Goal: Transaction & Acquisition: Register for event/course

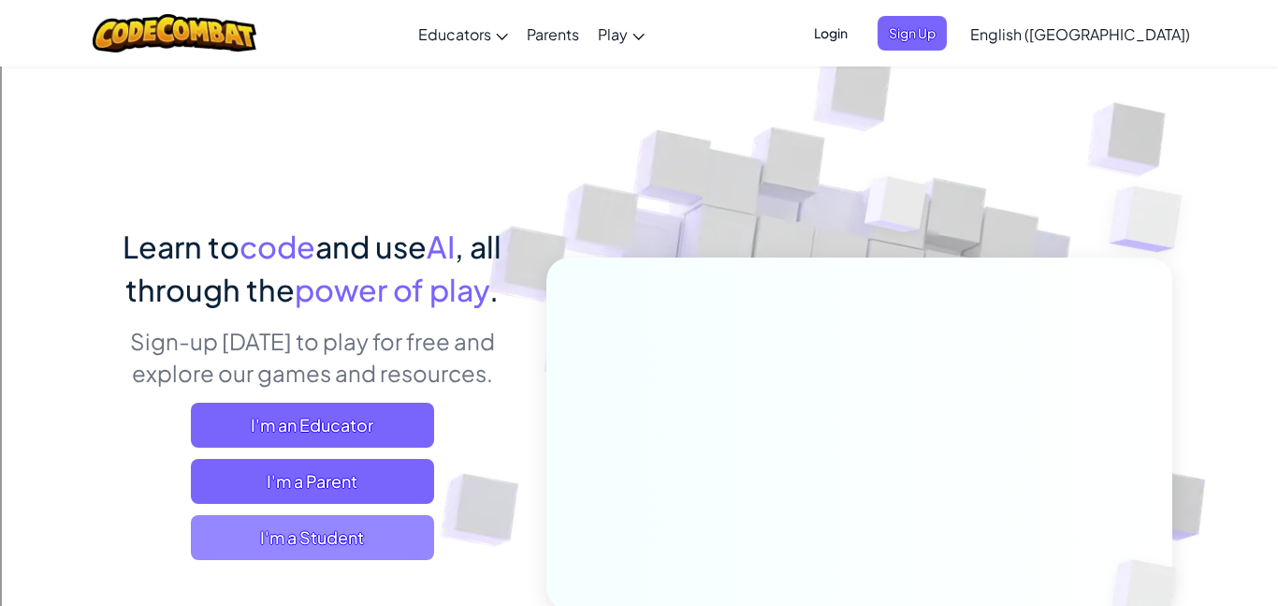
click at [317, 532] on span "I'm a Student" at bounding box center [312, 537] width 243 height 45
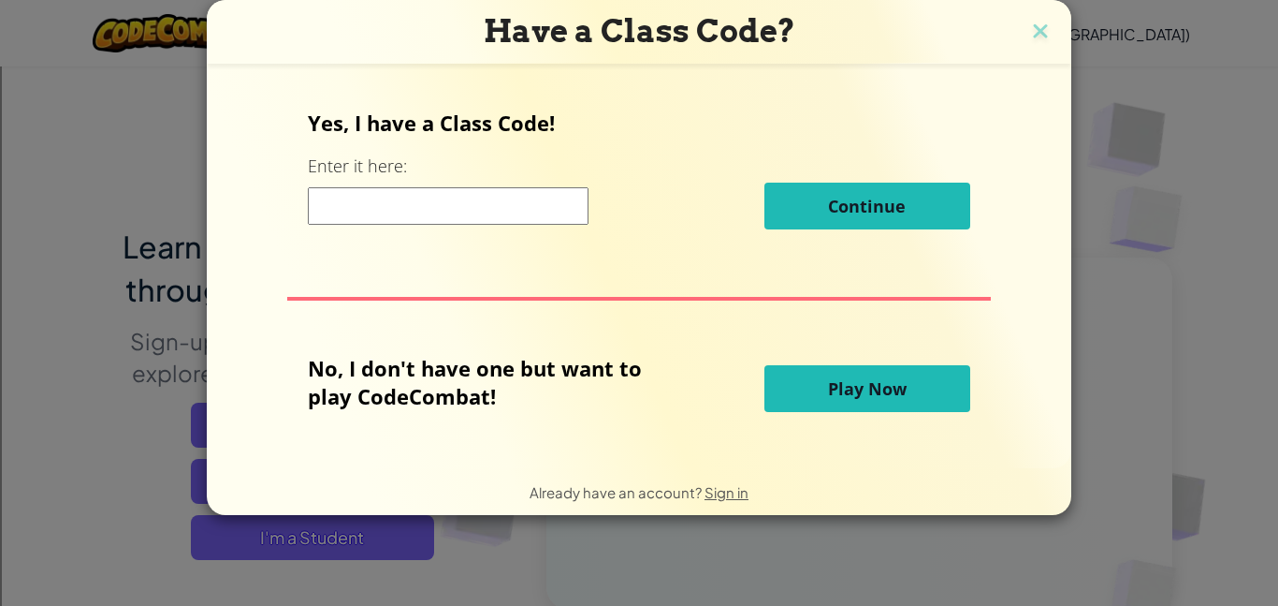
click at [548, 215] on input at bounding box center [448, 205] width 281 height 37
type input "roompapersick"
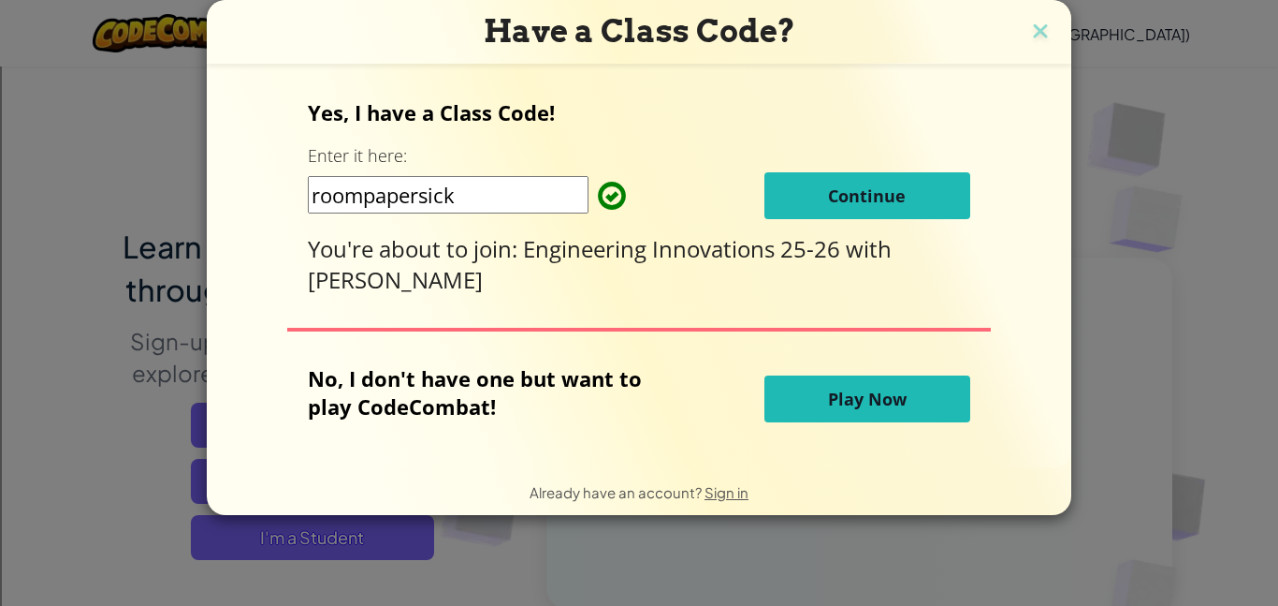
click at [832, 193] on span "Continue" at bounding box center [867, 195] width 78 height 22
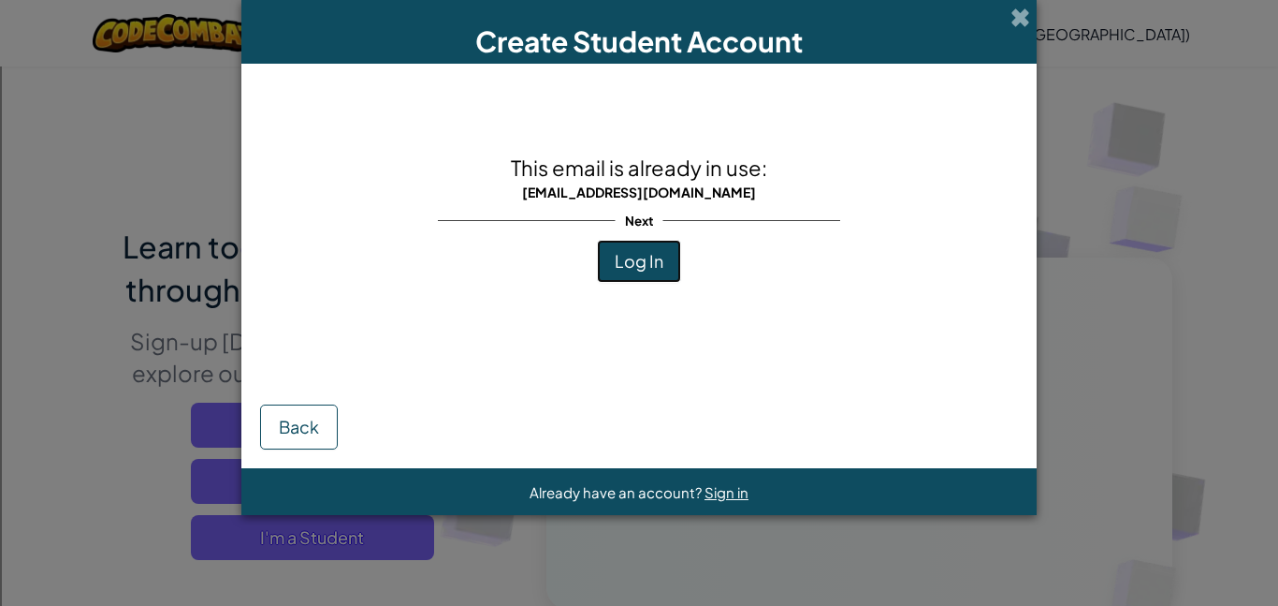
click at [659, 254] on span "Log In" at bounding box center [639, 261] width 49 height 22
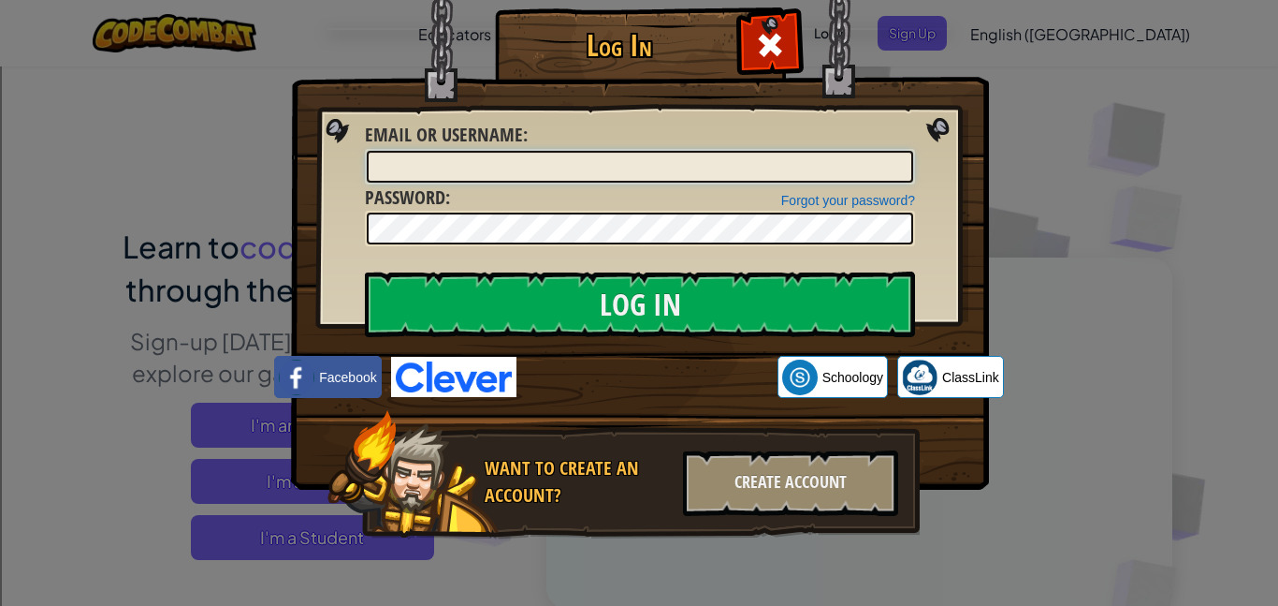
click at [524, 156] on input "Email or Username :" at bounding box center [640, 167] width 547 height 32
type input "MicCas59"
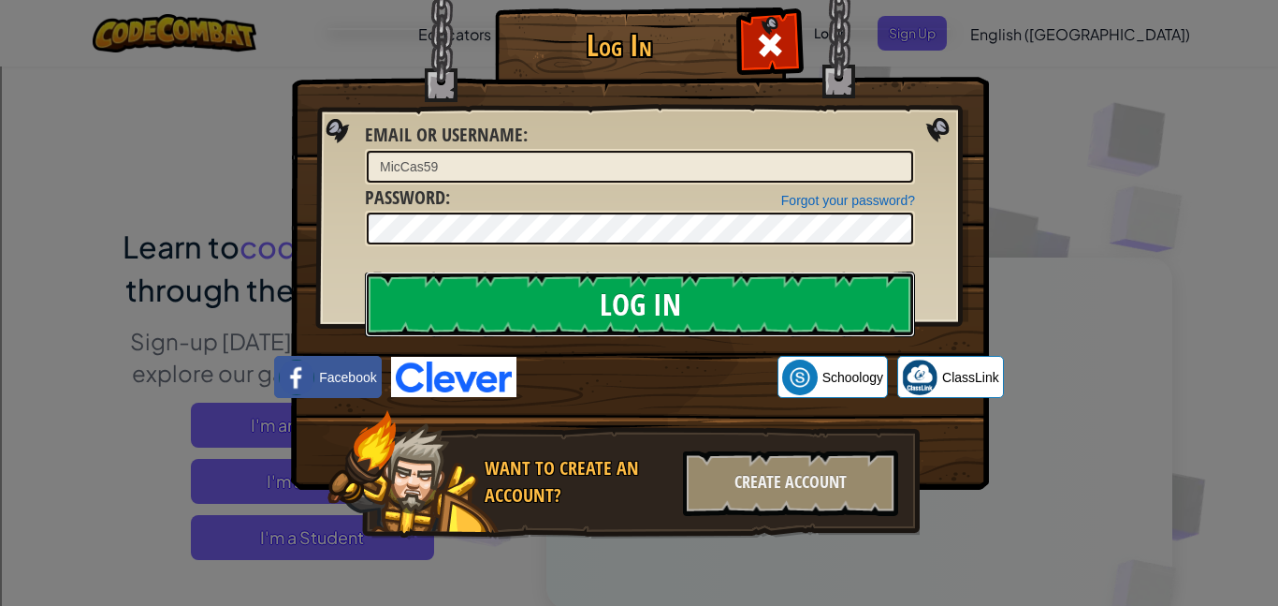
click at [565, 284] on input "Log In" at bounding box center [640, 304] width 550 height 66
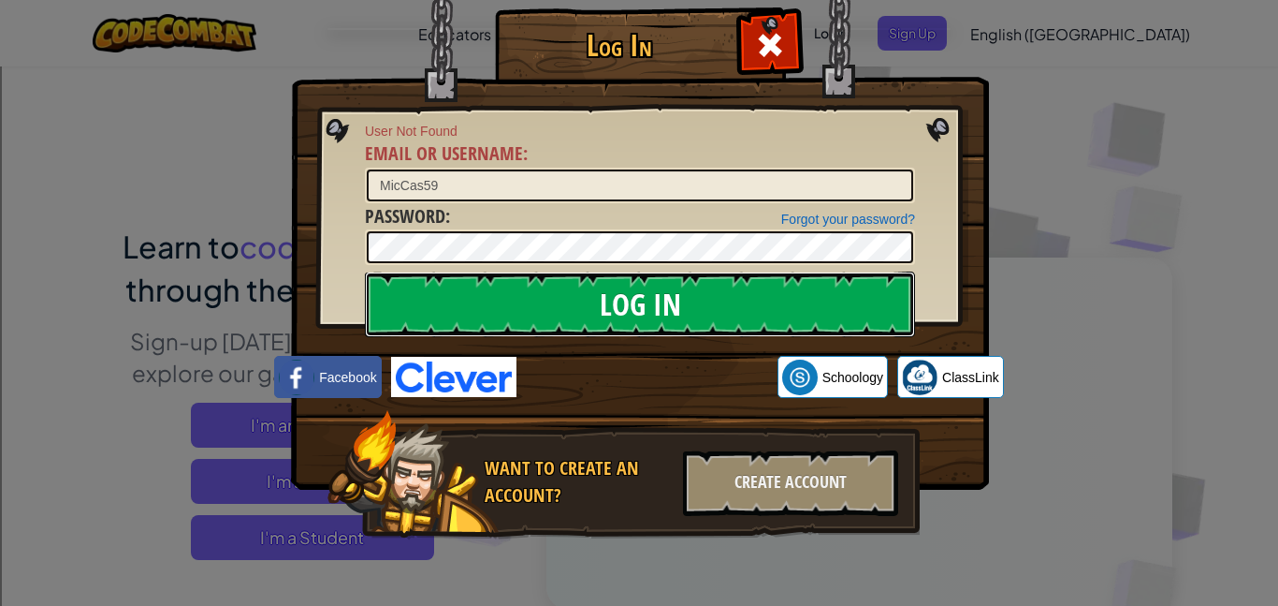
click at [565, 284] on input "Log In" at bounding box center [640, 304] width 550 height 66
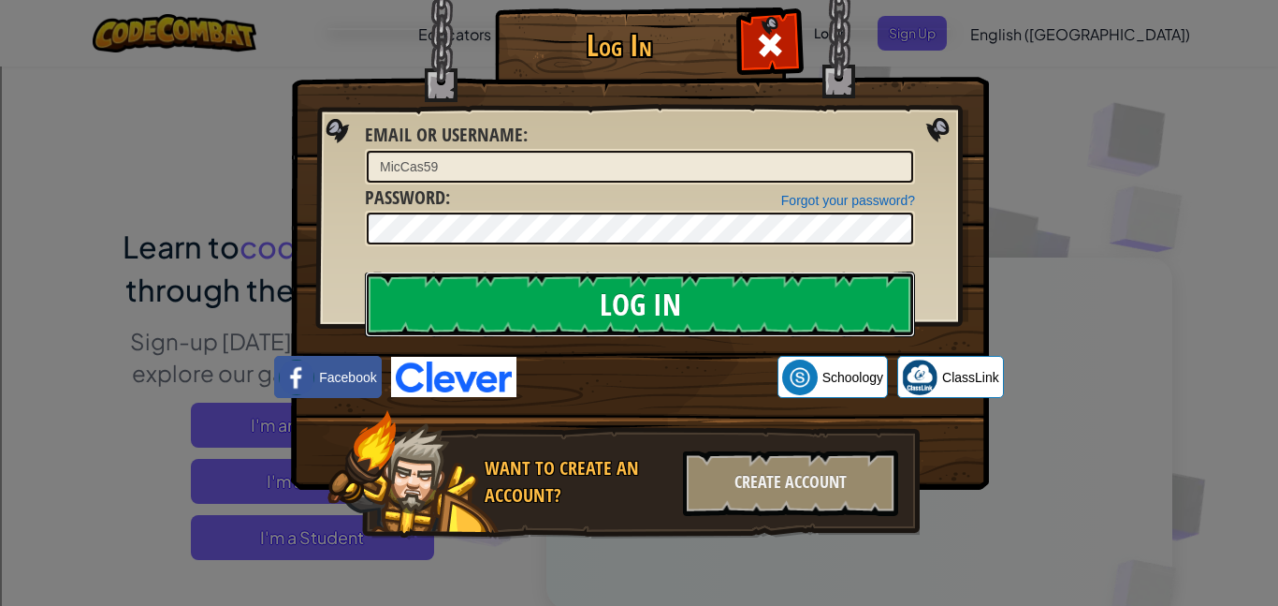
click at [565, 284] on input "Log In" at bounding box center [640, 304] width 550 height 66
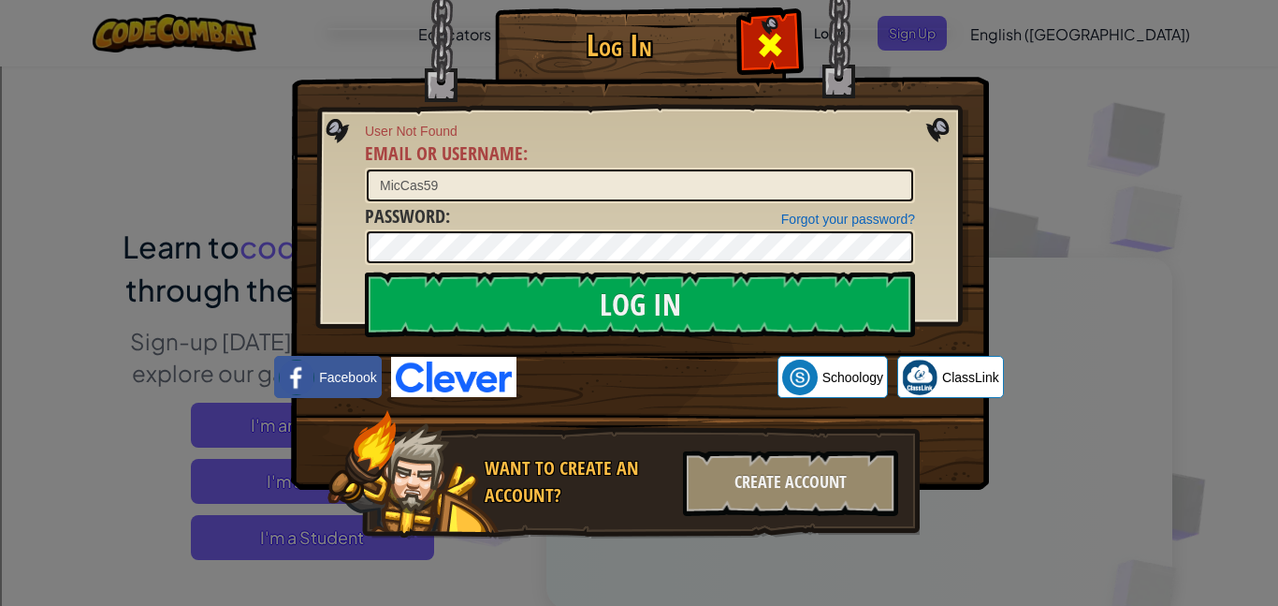
click at [761, 53] on span at bounding box center [770, 45] width 30 height 30
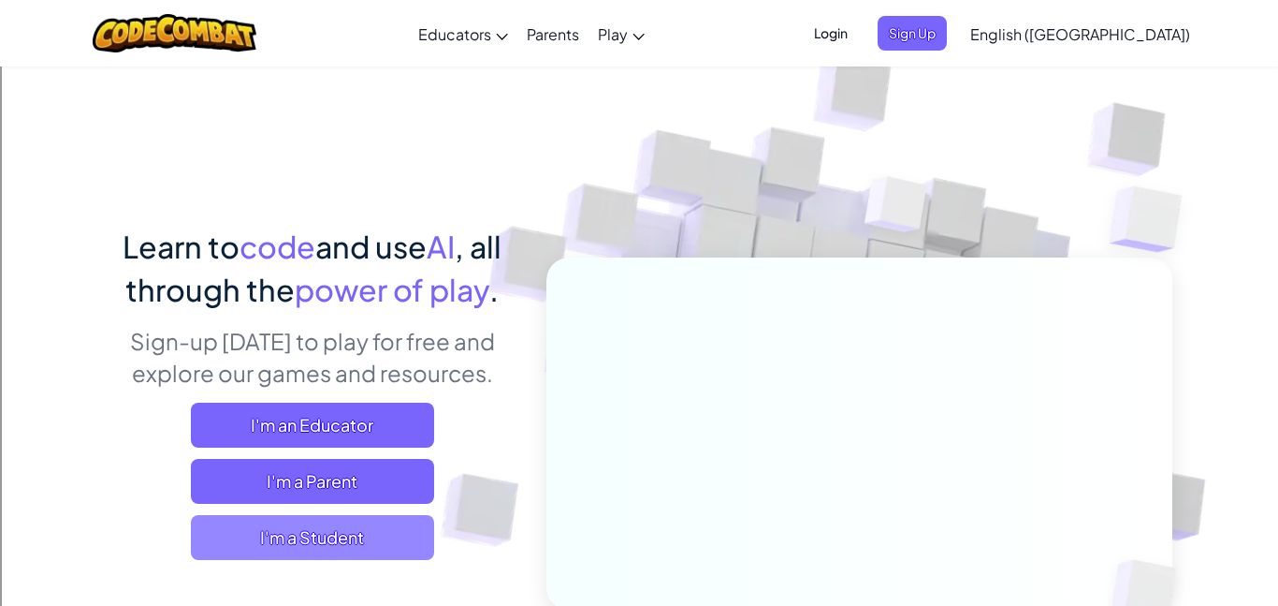
click at [267, 523] on span "I'm a Student" at bounding box center [312, 537] width 243 height 45
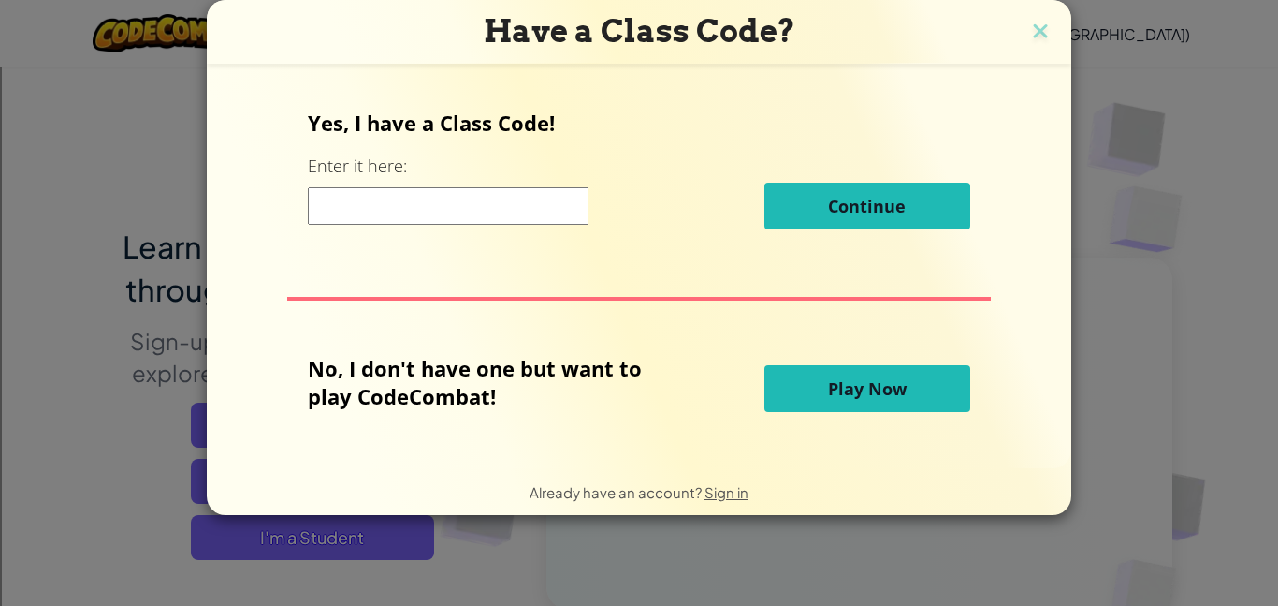
click at [509, 187] on input at bounding box center [448, 205] width 281 height 37
type input "roompapersick"
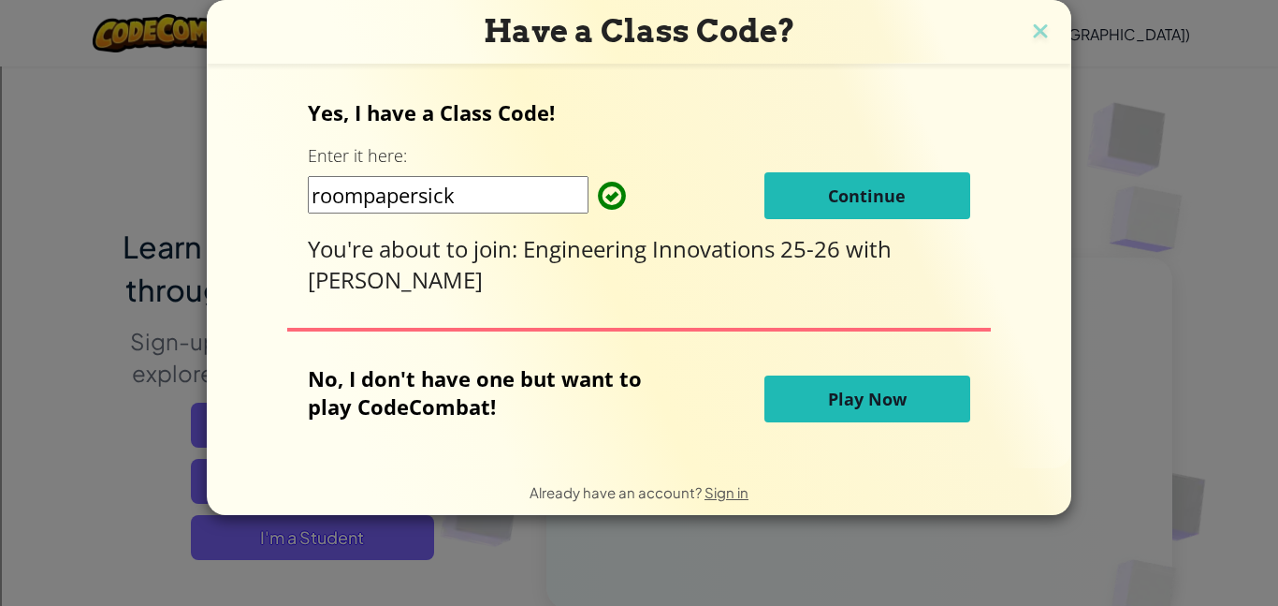
click at [840, 175] on button "Continue" at bounding box center [868, 195] width 206 height 47
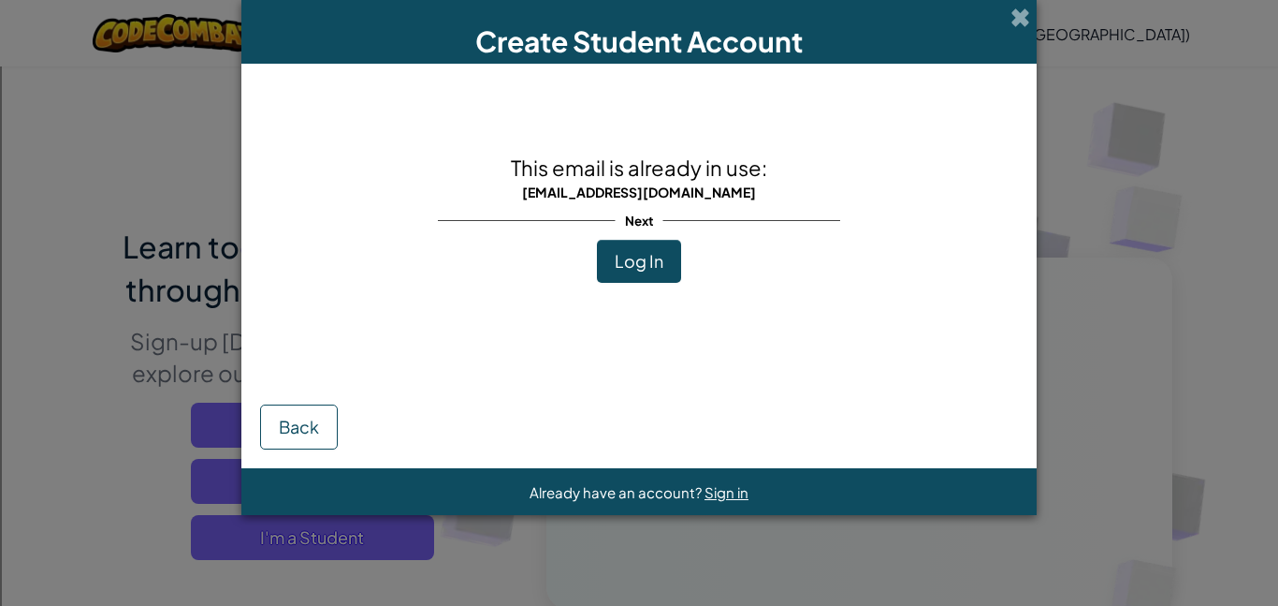
click at [653, 240] on button "Log In" at bounding box center [639, 261] width 84 height 43
